Goal: Transaction & Acquisition: Purchase product/service

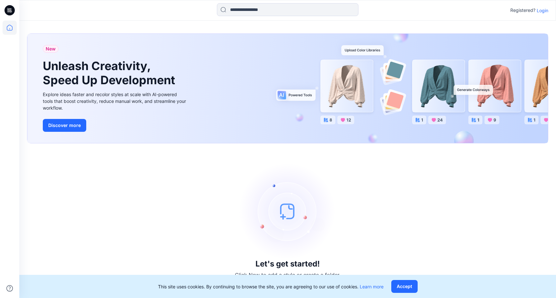
click at [543, 10] on p "Login" at bounding box center [543, 10] width 12 height 7
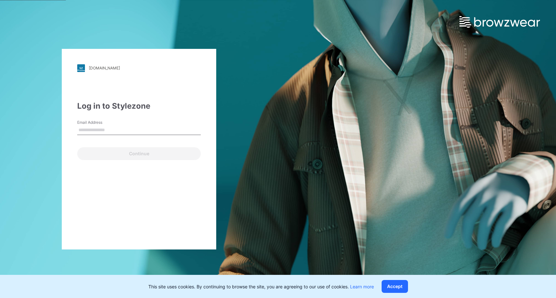
type input "**********"
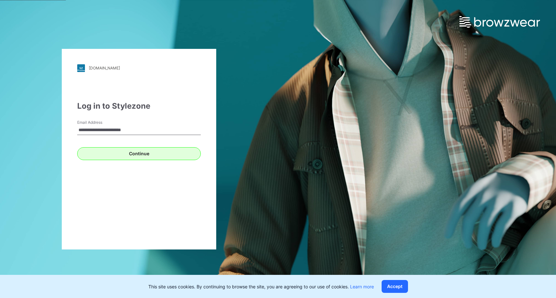
click at [114, 153] on button "Continue" at bounding box center [139, 153] width 124 height 13
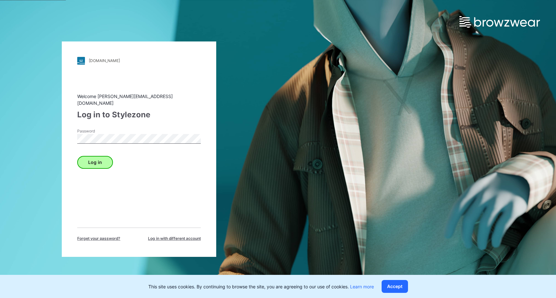
click at [100, 159] on button "Log in" at bounding box center [95, 162] width 36 height 13
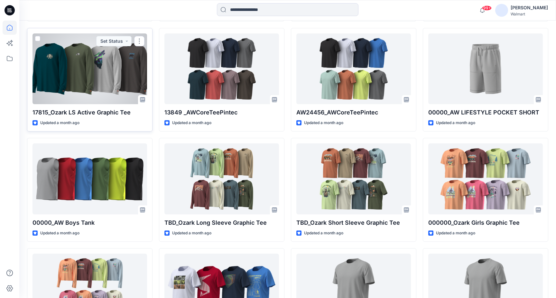
scroll to position [410, 0]
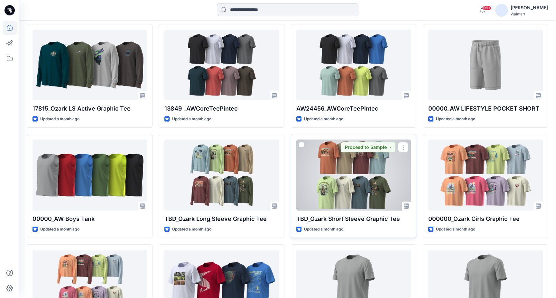
click at [376, 177] on div at bounding box center [353, 175] width 115 height 71
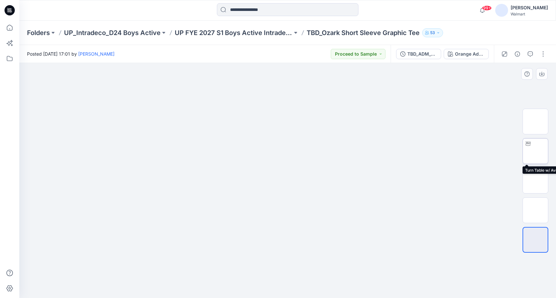
click at [536, 151] on img at bounding box center [536, 151] width 0 height 0
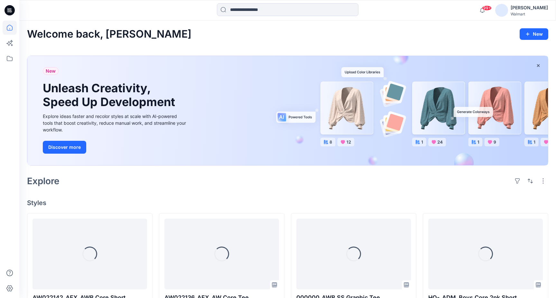
scroll to position [410, 0]
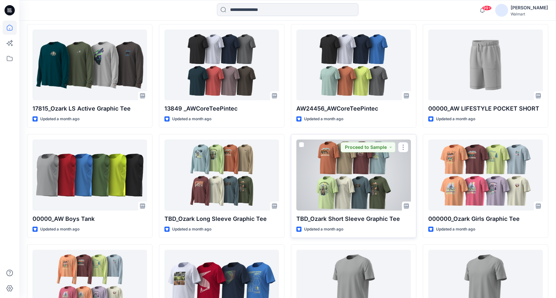
click at [356, 171] on div at bounding box center [353, 175] width 115 height 71
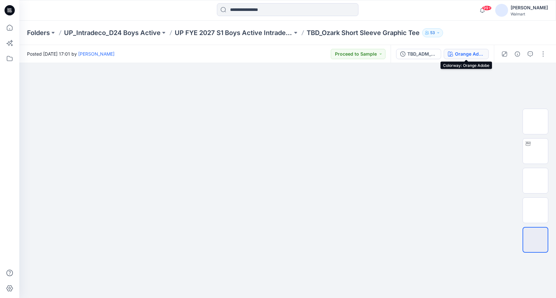
click at [461, 51] on div "Orange Adobe" at bounding box center [470, 54] width 30 height 7
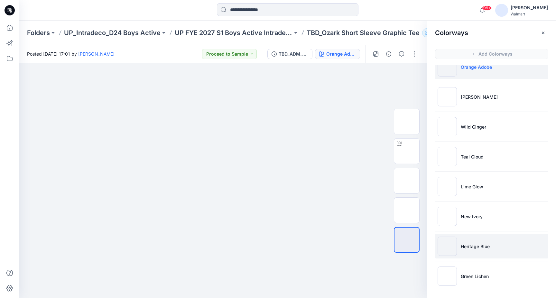
scroll to position [17, 0]
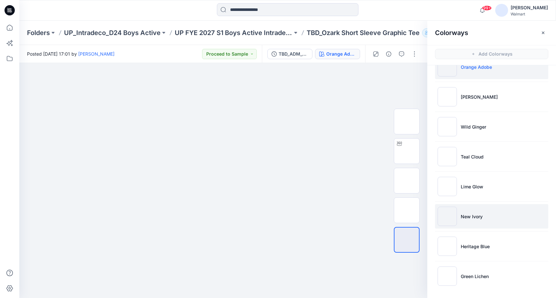
click at [499, 221] on li "New Ivory" at bounding box center [491, 216] width 113 height 24
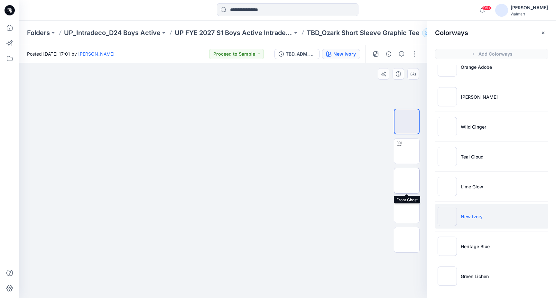
click at [407, 181] on img at bounding box center [407, 181] width 0 height 0
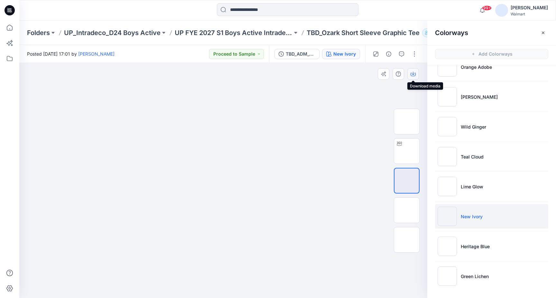
click at [413, 74] on icon "button" at bounding box center [413, 73] width 3 height 3
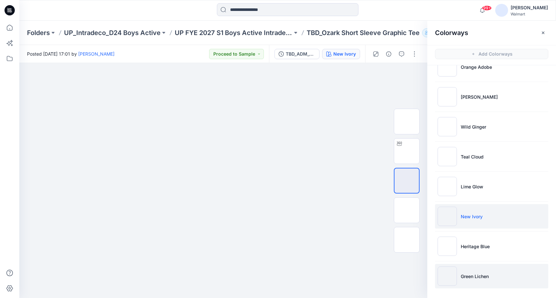
click at [509, 277] on li "Green Lichen" at bounding box center [491, 276] width 113 height 24
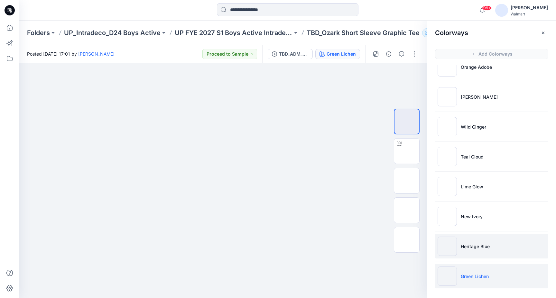
click at [504, 246] on li "Heritage Blue" at bounding box center [491, 246] width 113 height 24
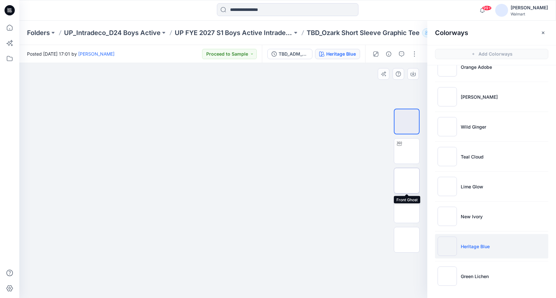
click at [407, 181] on img at bounding box center [407, 181] width 0 height 0
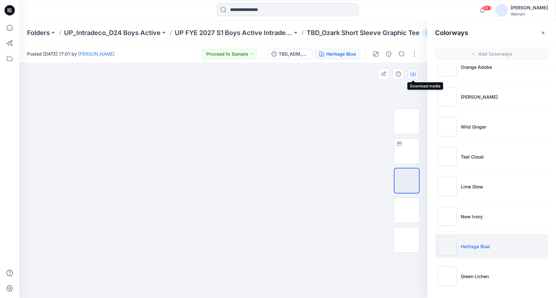
click at [414, 75] on icon "button" at bounding box center [413, 73] width 5 height 5
